Goal: Transaction & Acquisition: Purchase product/service

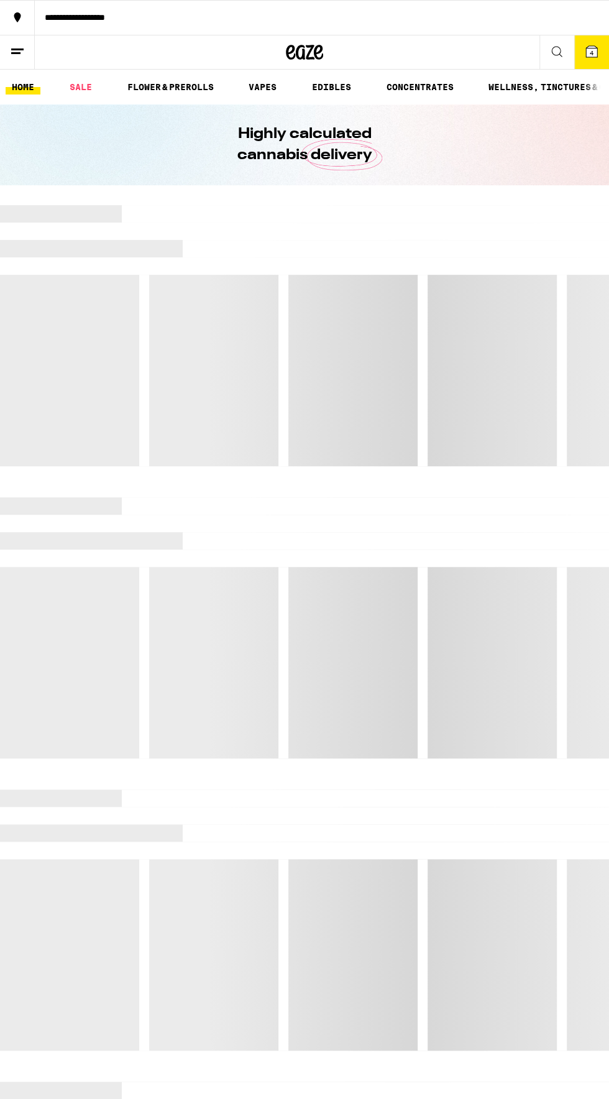
click at [575, 62] on button "4" at bounding box center [591, 52] width 35 height 34
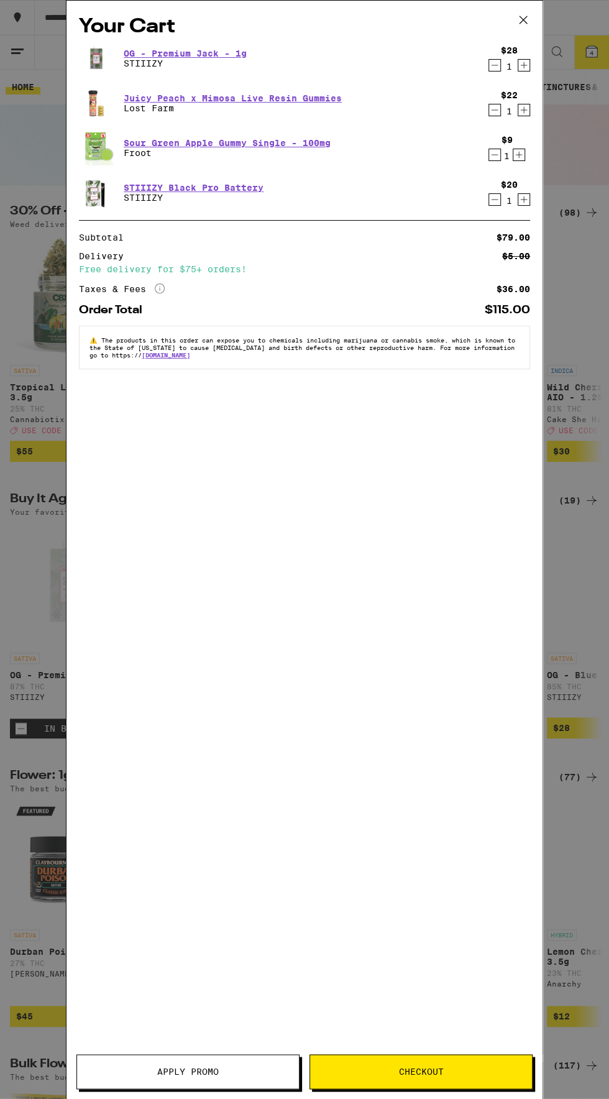
click at [413, 1072] on span "Checkout" at bounding box center [421, 1071] width 45 height 9
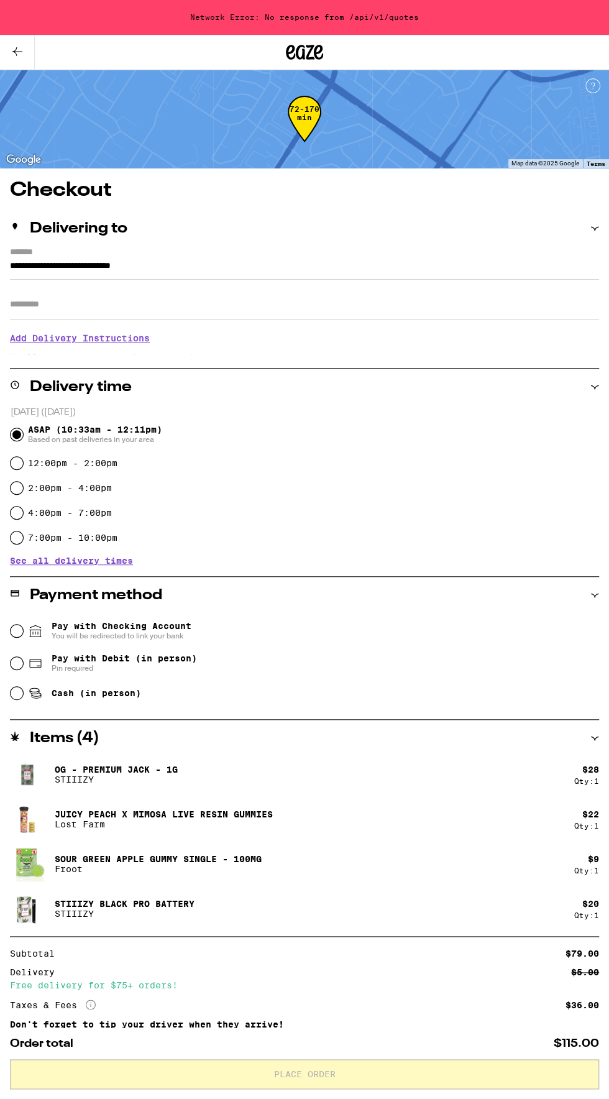
click at [21, 625] on div "Pay with Checking Account You will be redirected to link your bank" at bounding box center [305, 631] width 589 height 32
click at [17, 630] on input "Pay with Checking Account You will be redirected to link your bank" at bounding box center [17, 631] width 12 height 12
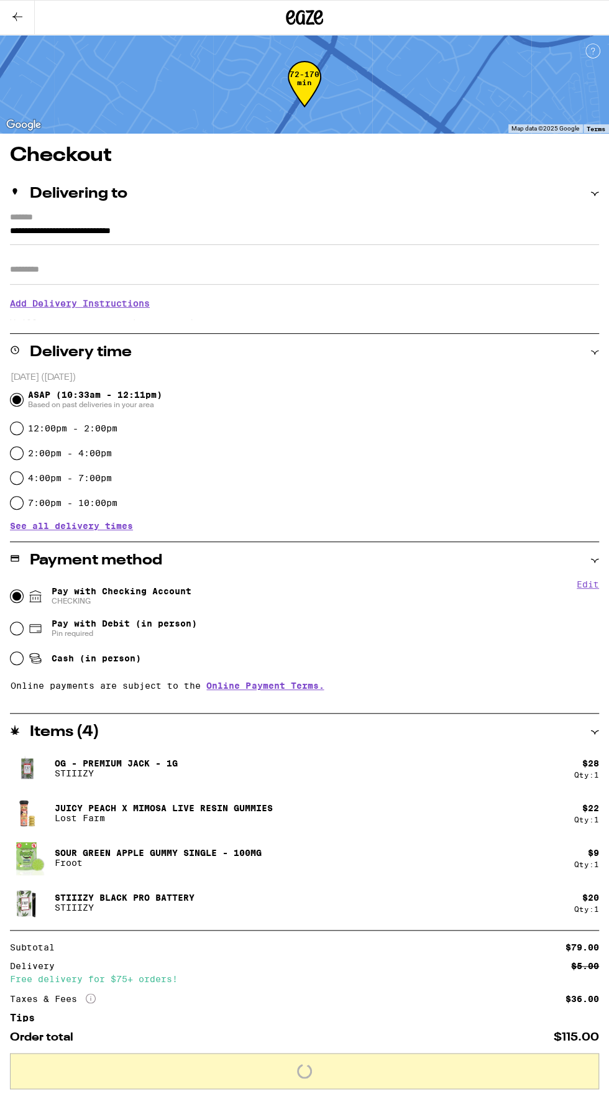
click at [131, 469] on div "4:00pm - 7:00pm" at bounding box center [305, 478] width 589 height 25
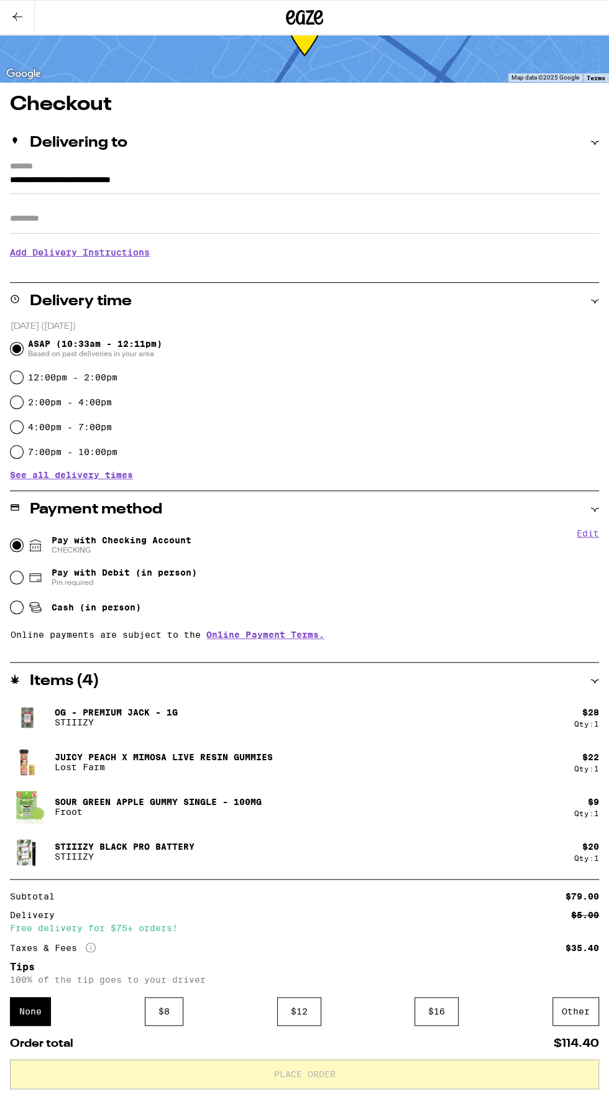
scroll to position [52, 0]
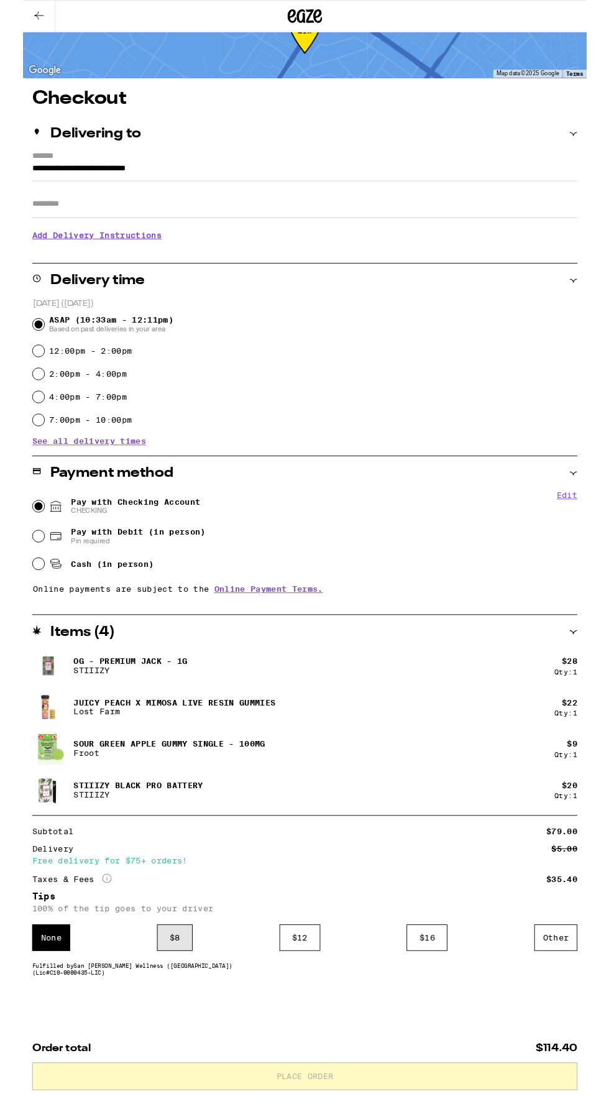
click at [166, 1012] on div "$ 8" at bounding box center [164, 1013] width 39 height 29
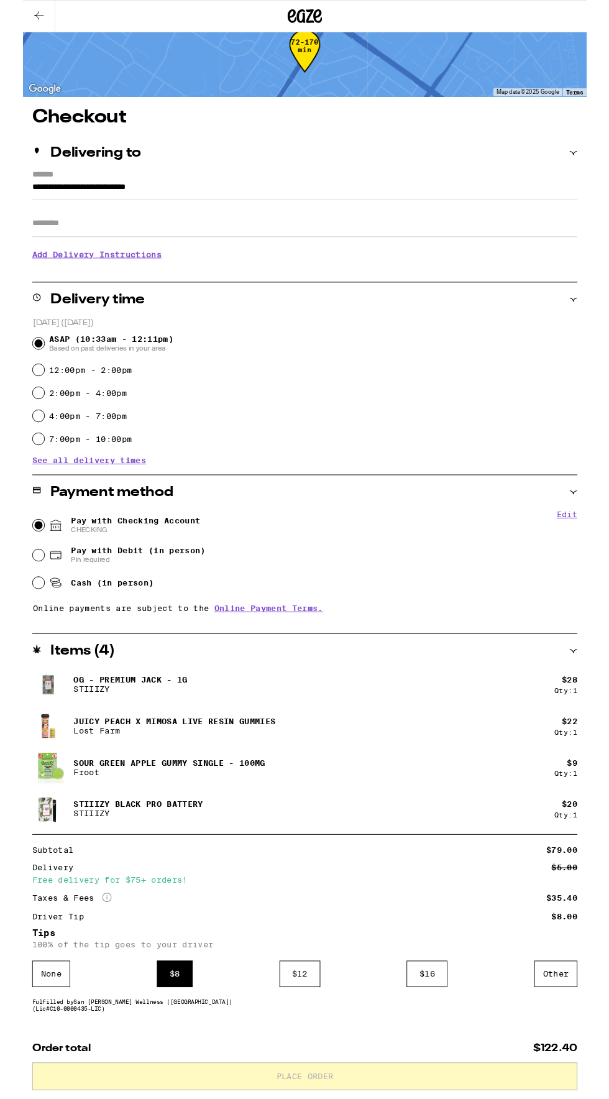
scroll to position [0, 0]
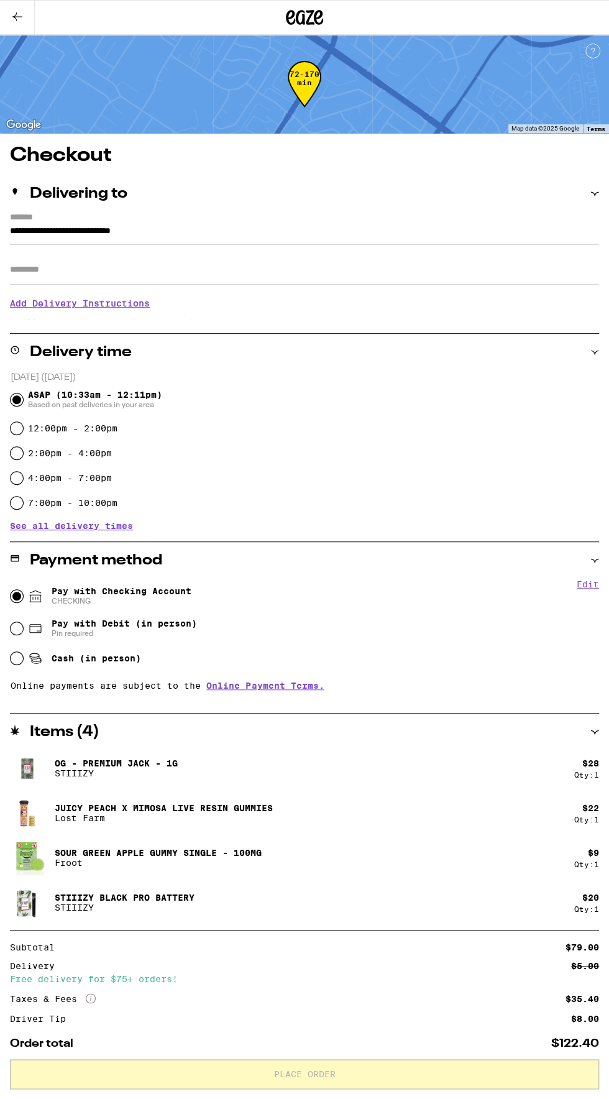
click at [249, 276] on input "Apt/Suite" at bounding box center [304, 270] width 589 height 30
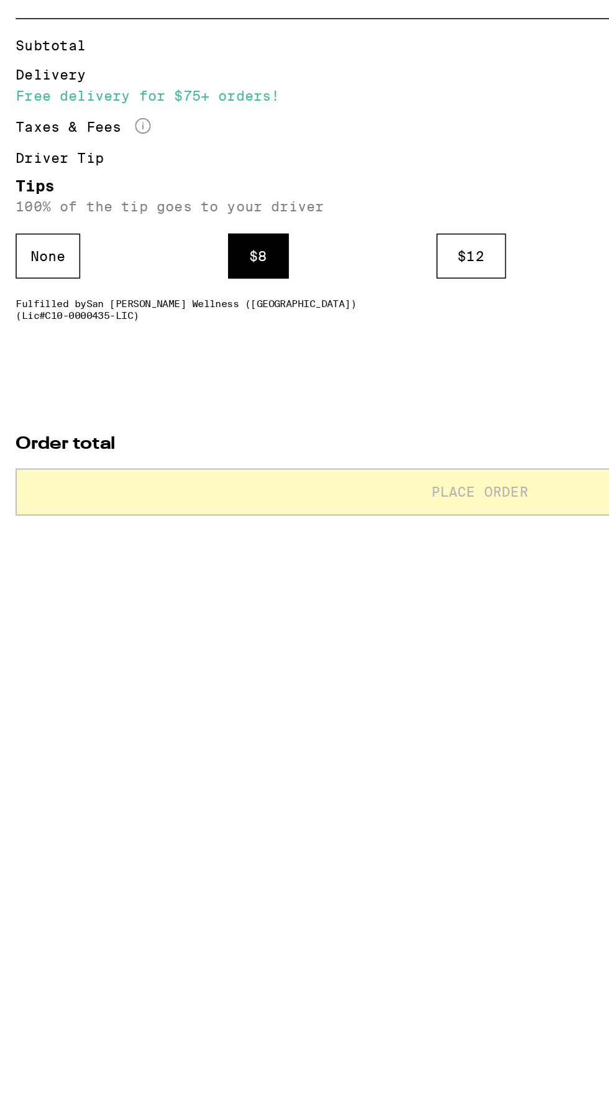
type input "***"
click at [206, 1022] on div "**********" at bounding box center [304, 539] width 609 height 1122
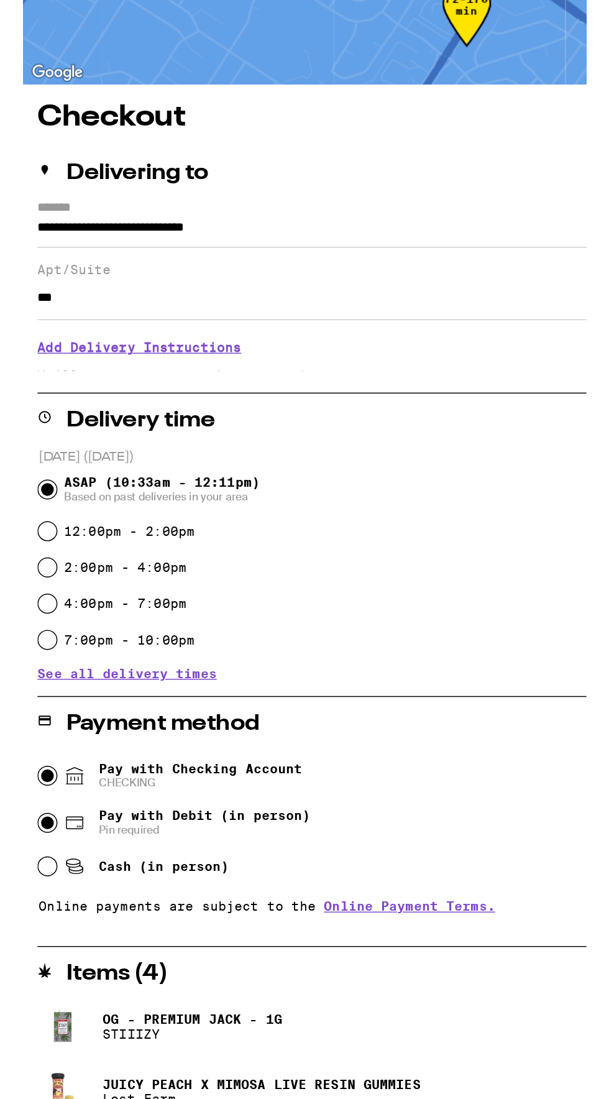
click at [19, 640] on input "Pay with Debit (in person) Pin required" at bounding box center [17, 640] width 12 height 12
radio input "true"
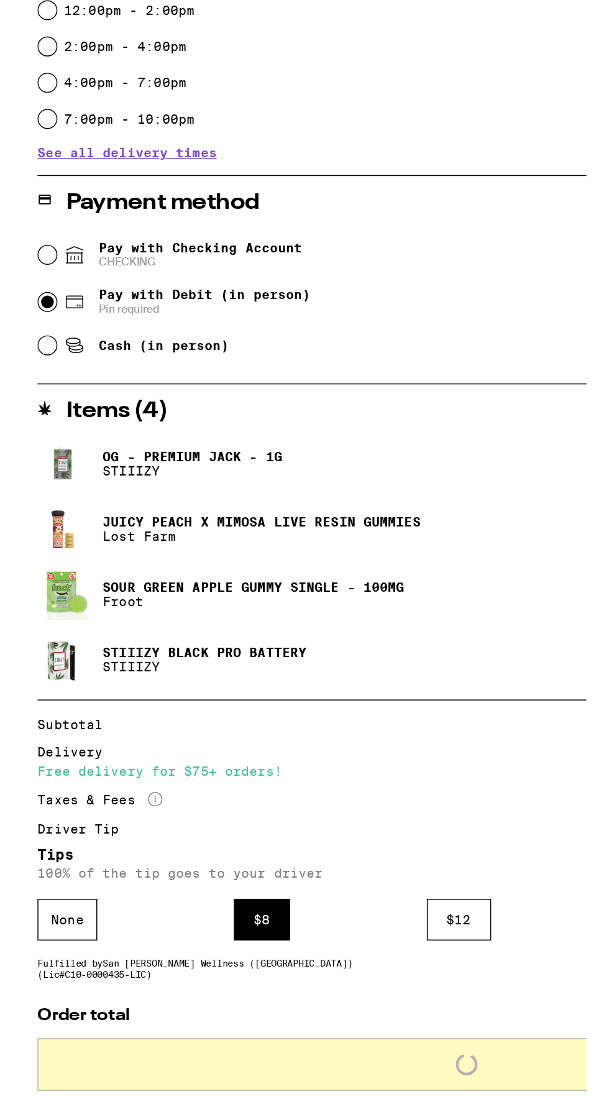
scroll to position [53, 0]
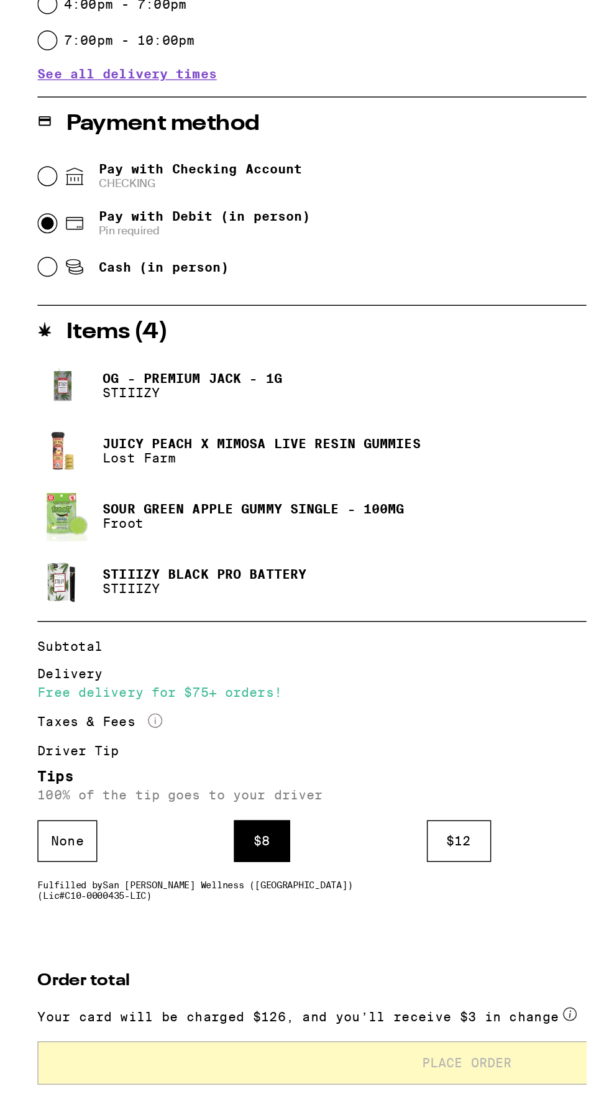
click at [28, 560] on icon at bounding box center [35, 554] width 15 height 15
click at [23, 560] on input "Pay with Checking Account CHECKING" at bounding box center [17, 554] width 12 height 12
radio input "true"
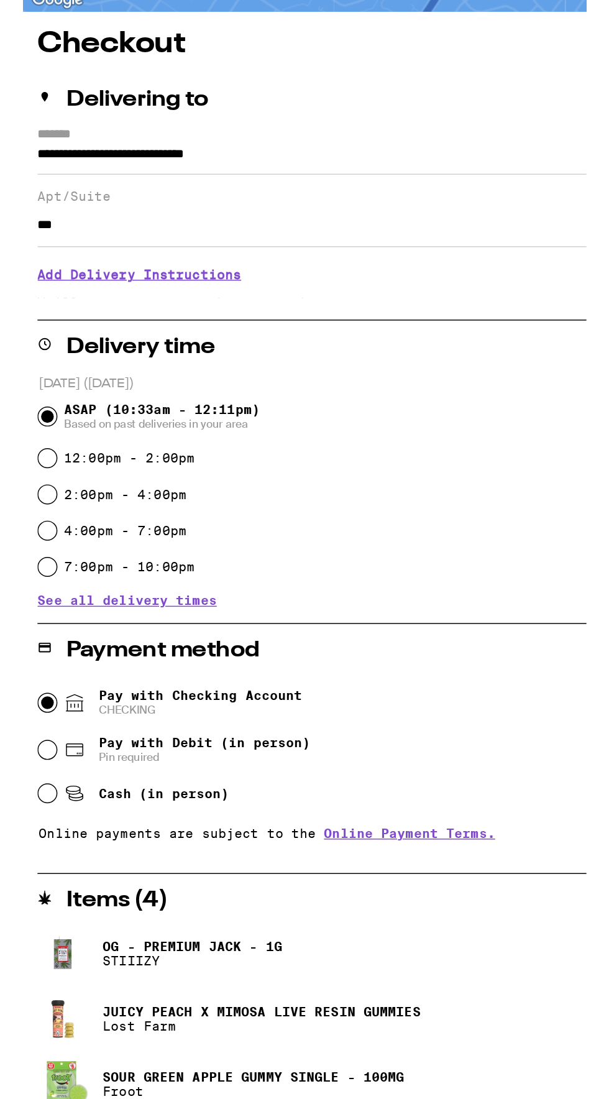
scroll to position [0, 0]
